Goal: Check status: Check status

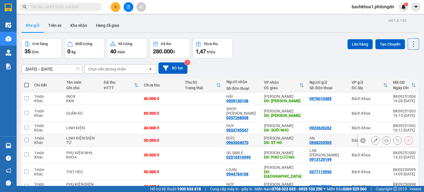
scroll to position [28, 0]
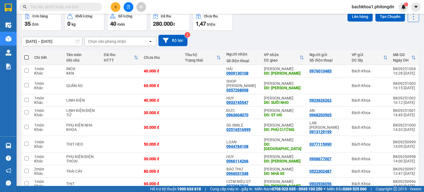
click at [114, 6] on icon "plus" at bounding box center [116, 7] width 4 height 4
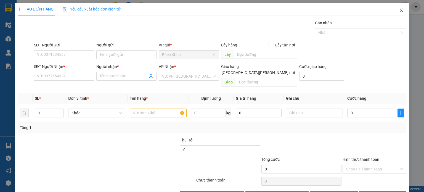
click at [399, 9] on icon "close" at bounding box center [401, 10] width 4 height 4
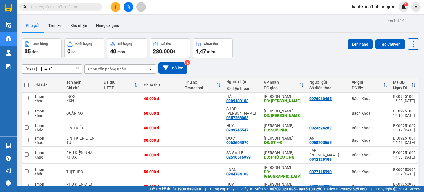
click at [264, 56] on div "Đơn hàng 35 đơn [PERSON_NAME] 0 kg Số [PERSON_NAME] 40 món Đã thu 280.000 [PERS…" at bounding box center [221, 48] width 398 height 20
click at [59, 10] on span at bounding box center [60, 7] width 83 height 8
click at [61, 6] on input "text" at bounding box center [62, 7] width 65 height 6
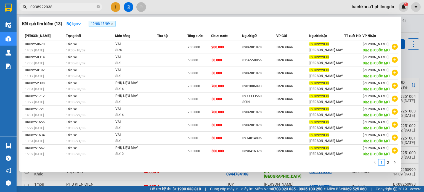
type input "0938922038"
click at [105, 25] on span "19/08 - 13/09" at bounding box center [102, 24] width 27 height 6
click at [80, 24] on icon "down" at bounding box center [80, 24] width 4 height 4
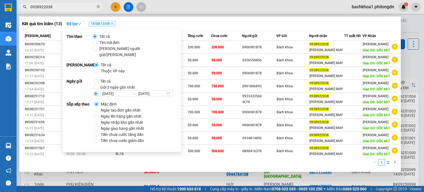
click at [207, 21] on div "Kết quả [PERSON_NAME] ( 13 ) Bộ lọc 19/08 - 13/09" at bounding box center [210, 23] width 376 height 9
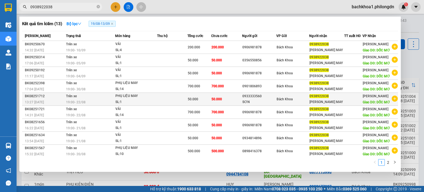
scroll to position [73, 0]
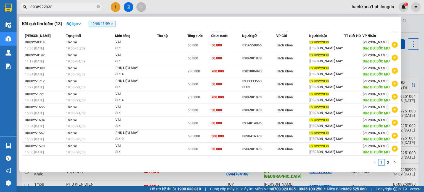
click at [390, 165] on link "2" at bounding box center [388, 162] width 6 height 6
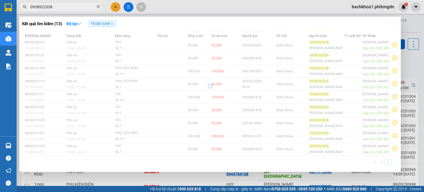
scroll to position [0, 0]
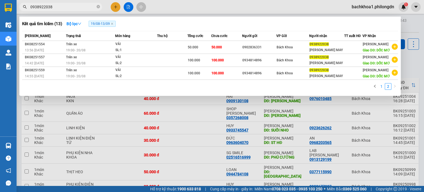
click at [382, 89] on link "1" at bounding box center [382, 86] width 6 height 6
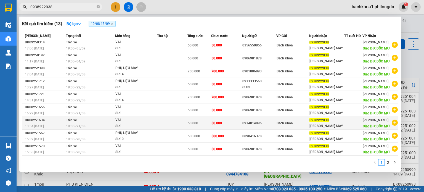
scroll to position [73, 0]
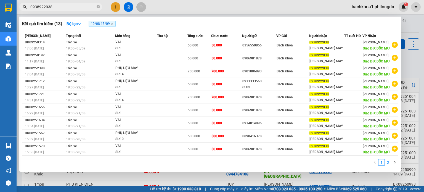
click at [386, 160] on link "2" at bounding box center [388, 162] width 6 height 6
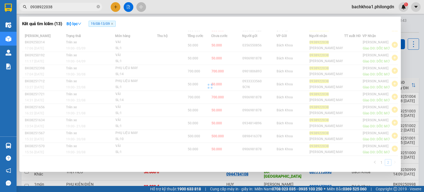
scroll to position [0, 0]
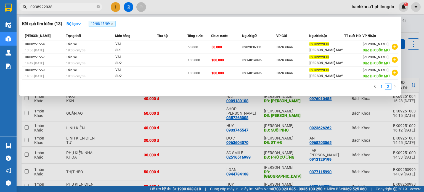
click at [382, 89] on link "1" at bounding box center [382, 86] width 6 height 6
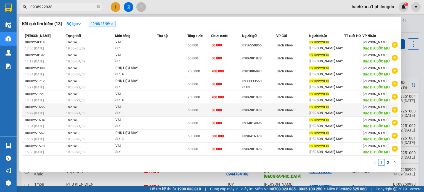
scroll to position [73, 0]
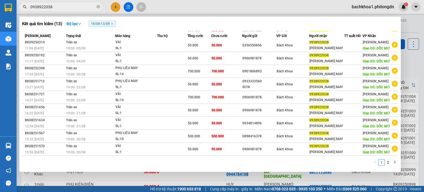
click at [389, 163] on link "2" at bounding box center [388, 162] width 6 height 6
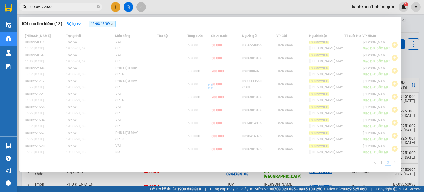
scroll to position [0, 0]
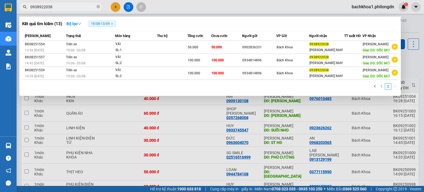
click at [383, 89] on link "1" at bounding box center [382, 86] width 6 height 6
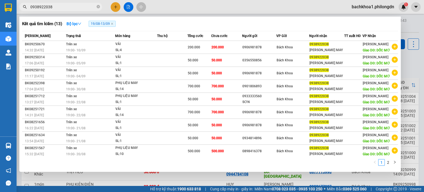
click at [411, 70] on div at bounding box center [212, 96] width 424 height 192
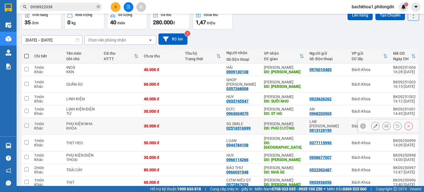
scroll to position [52, 0]
